Goal: Task Accomplishment & Management: Use online tool/utility

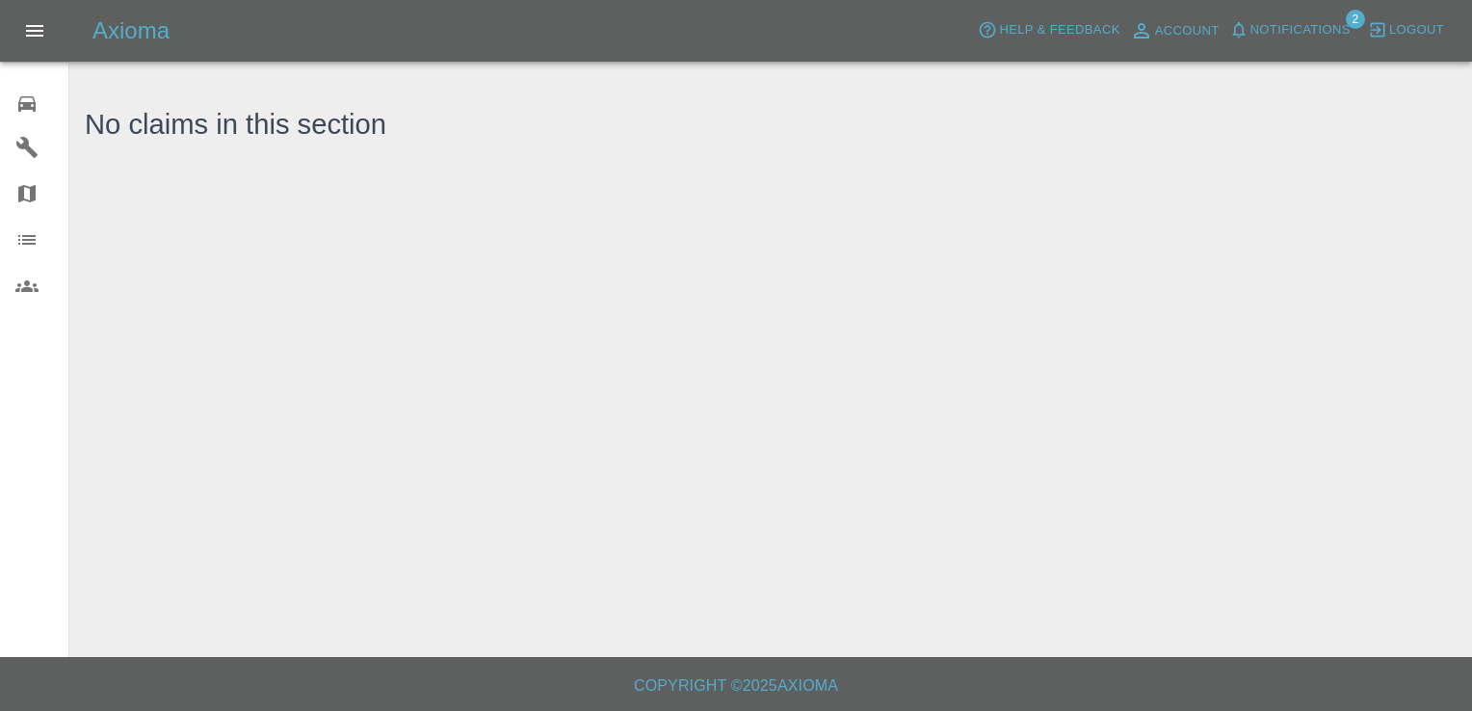
click at [34, 103] on icon at bounding box center [26, 103] width 17 height 15
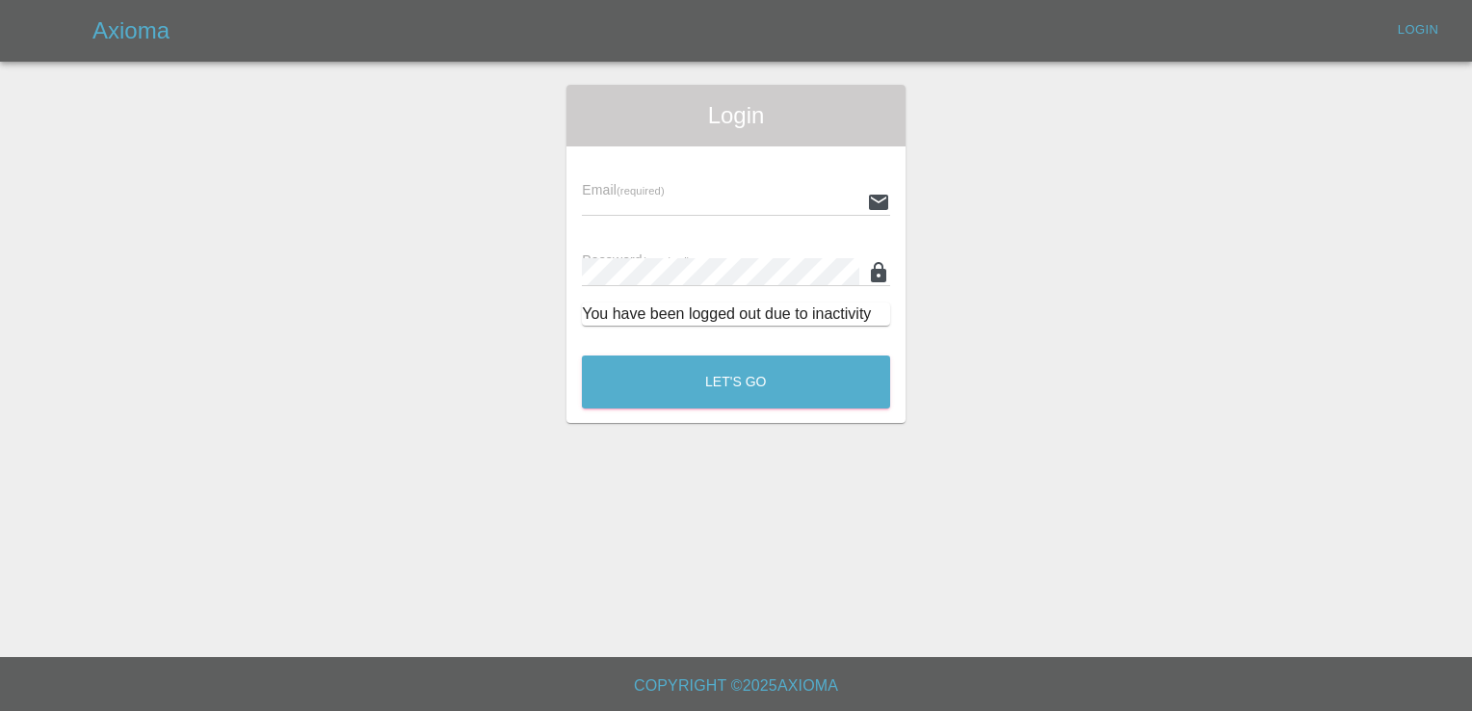
type input "[EMAIL_ADDRESS][DOMAIN_NAME]"
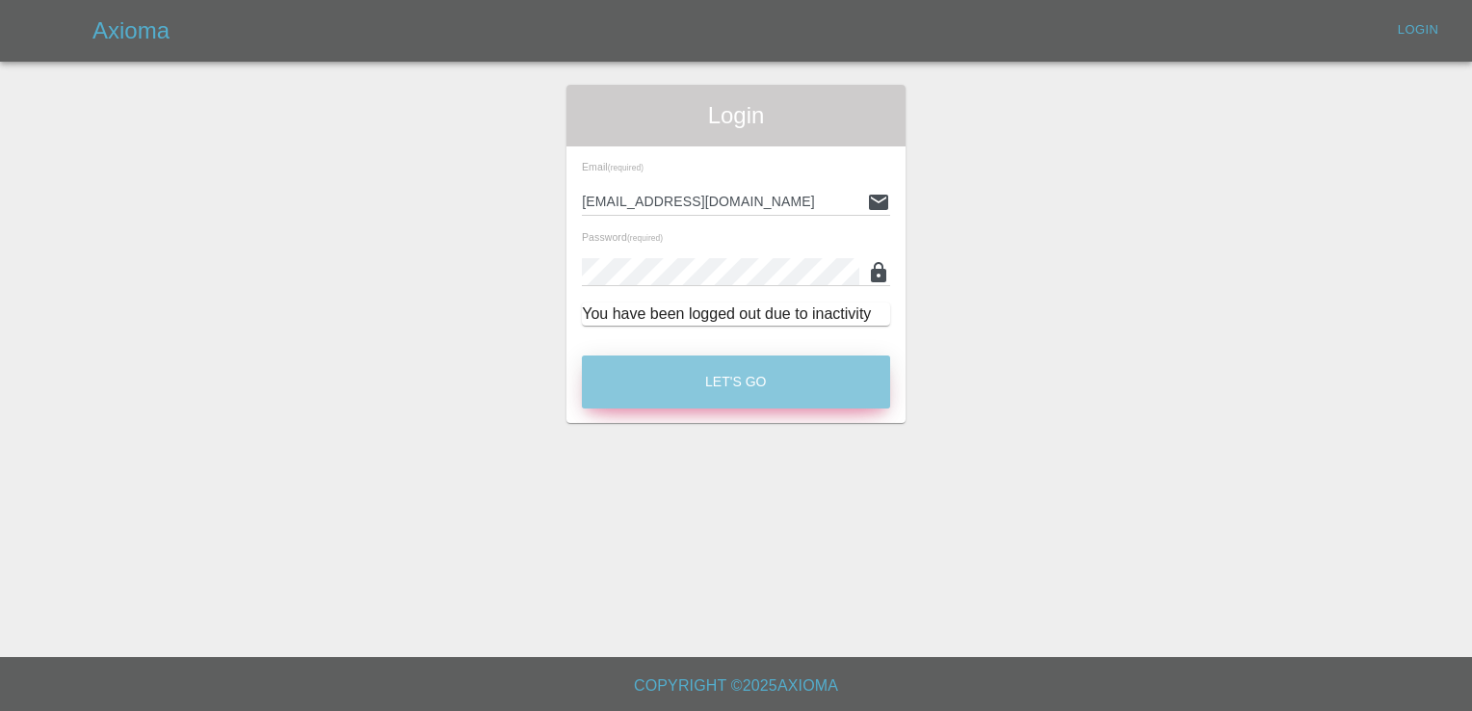
click at [735, 374] on button "Let's Go" at bounding box center [736, 382] width 308 height 53
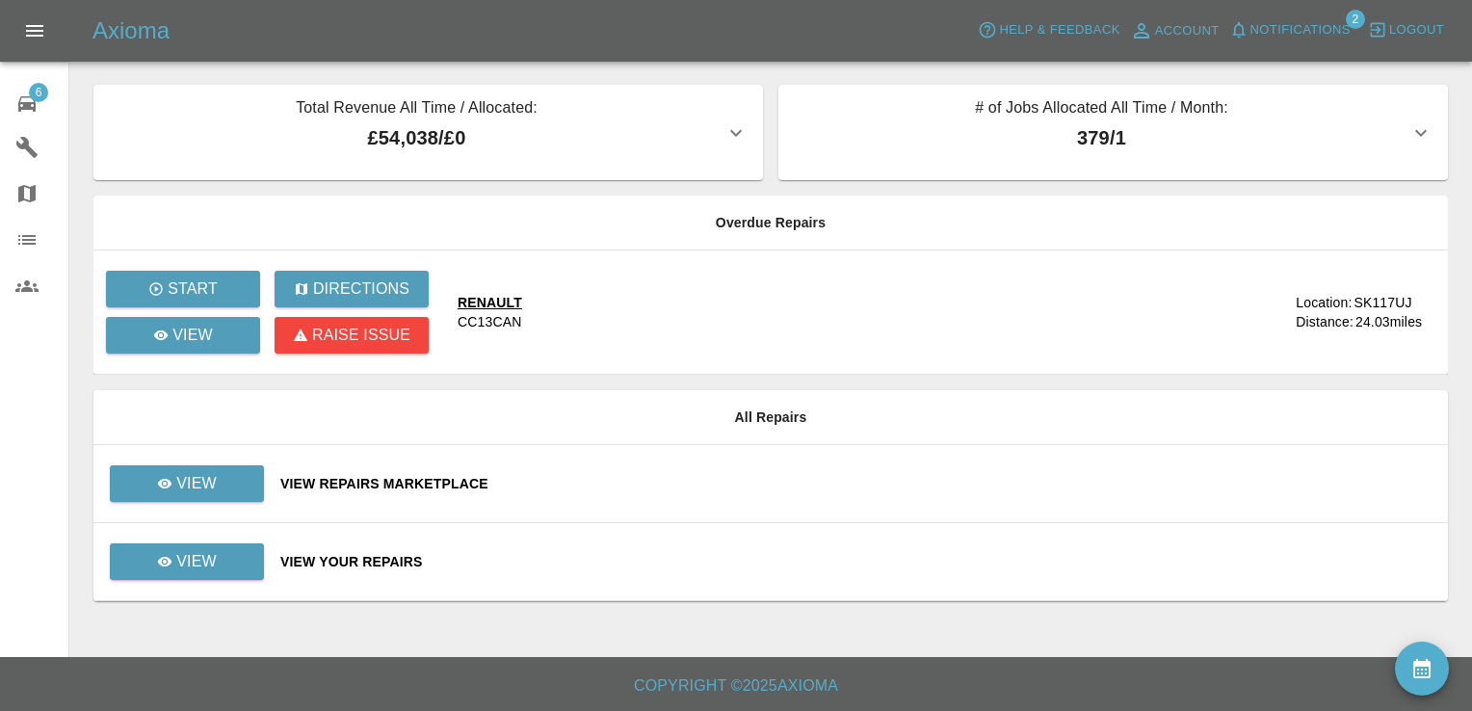
click at [393, 503] on td "View Repairs Marketplace" at bounding box center [856, 484] width 1183 height 78
click at [233, 475] on link "View" at bounding box center [187, 483] width 154 height 37
